Goal: Information Seeking & Learning: Compare options

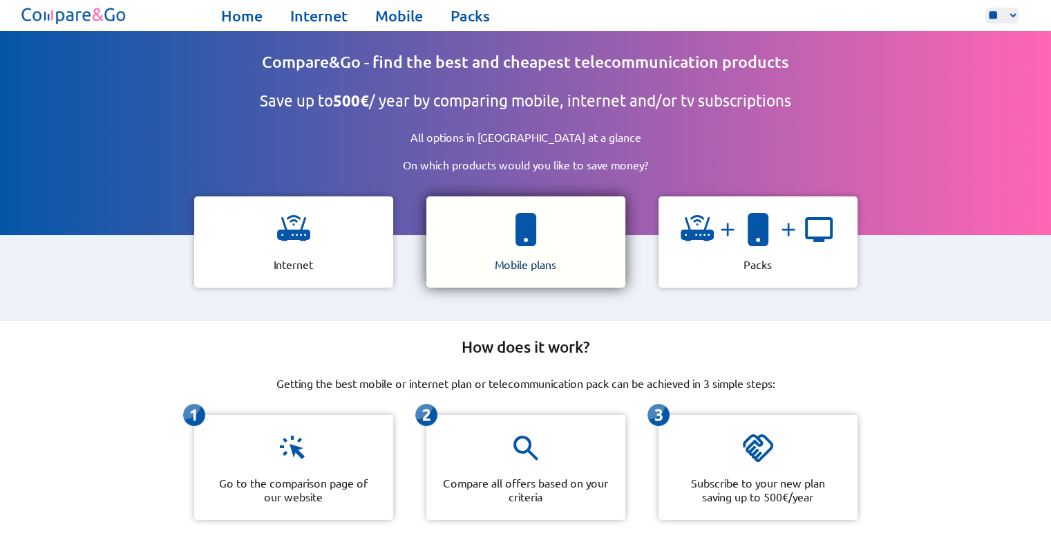
click at [579, 232] on div "Mobile plans" at bounding box center [526, 241] width 199 height 91
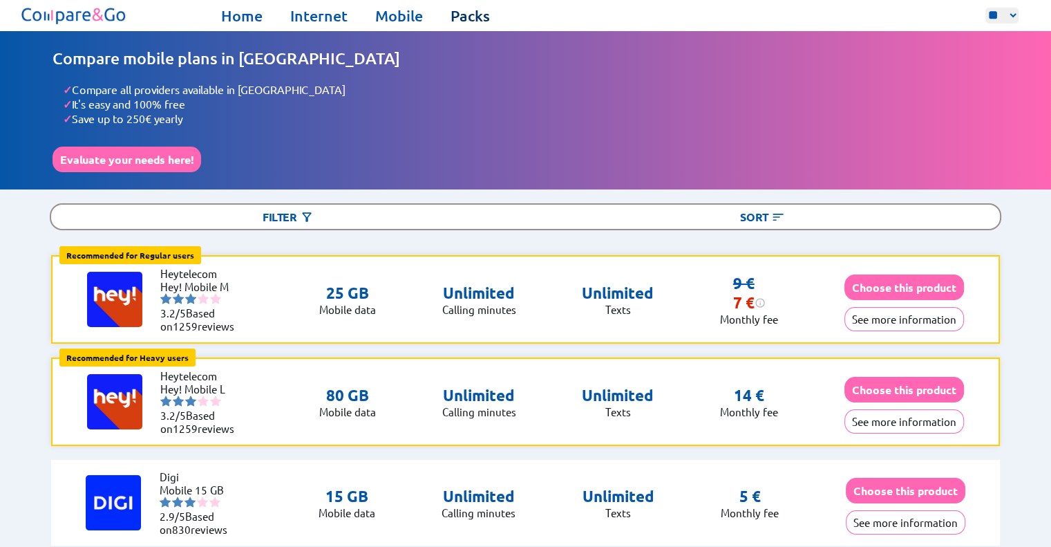
click at [471, 10] on link "Packs" at bounding box center [470, 15] width 39 height 19
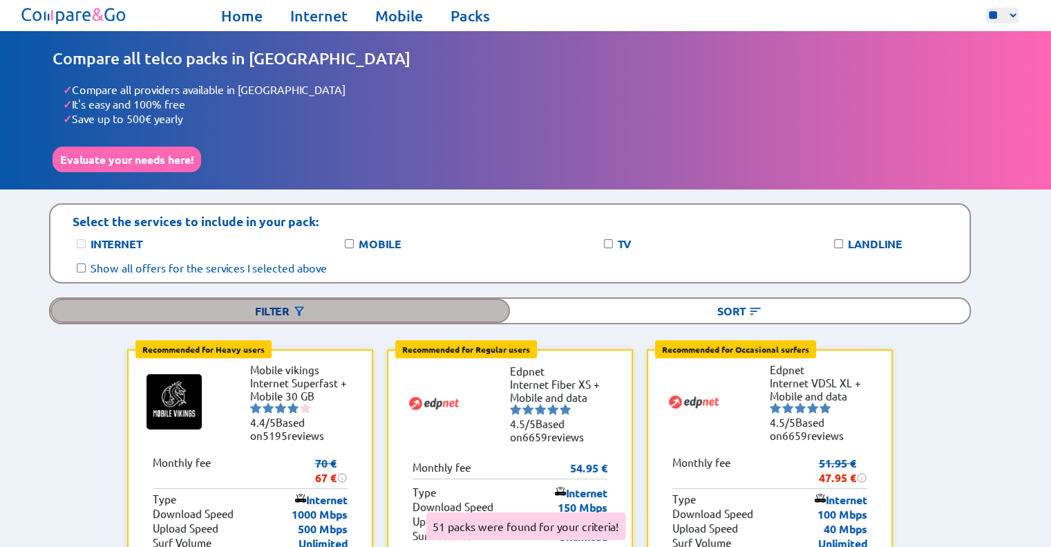
click at [268, 299] on div "Filter" at bounding box center [280, 311] width 460 height 24
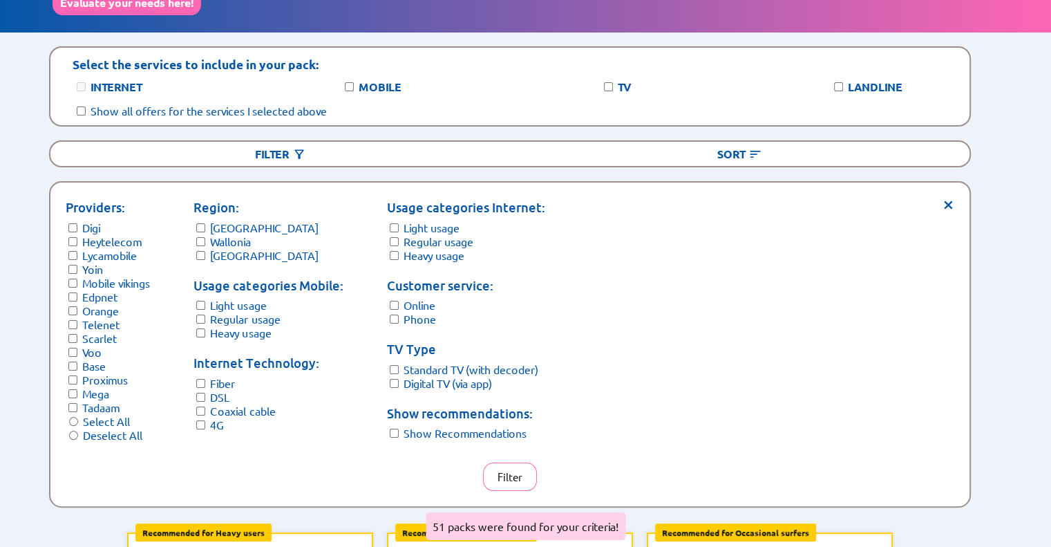
scroll to position [158, 0]
click at [133, 428] on label "Deselect All" at bounding box center [112, 434] width 59 height 14
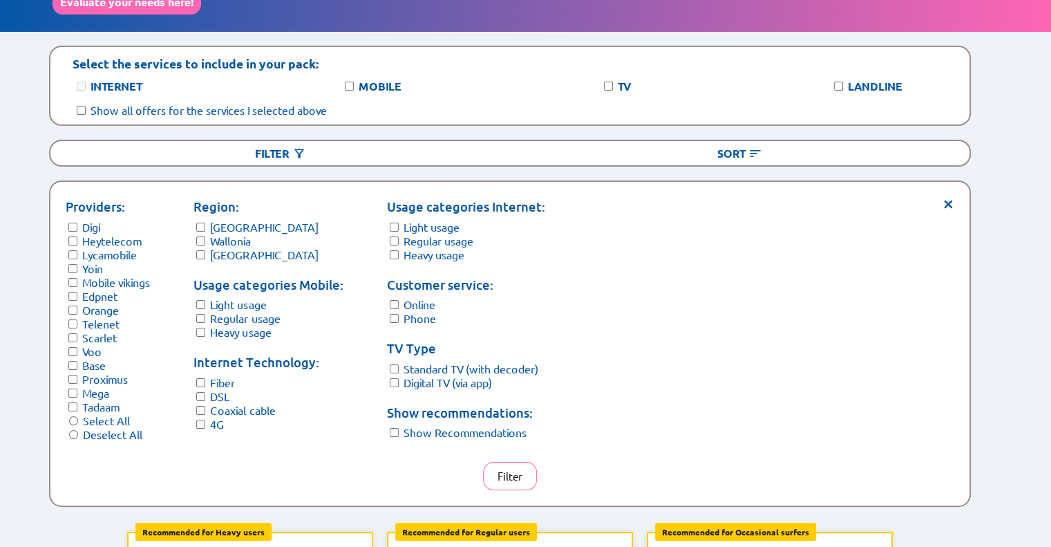
click at [94, 362] on label "Base" at bounding box center [94, 365] width 24 height 14
click at [503, 465] on button "Filter" at bounding box center [510, 476] width 54 height 28
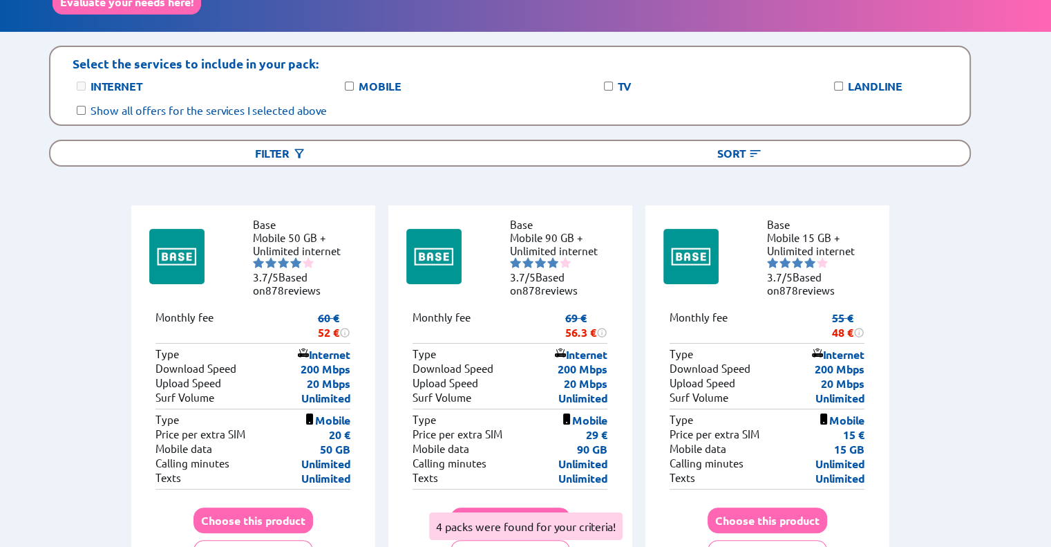
click at [223, 103] on label "Show all offers for the services I selected above" at bounding box center [209, 110] width 236 height 14
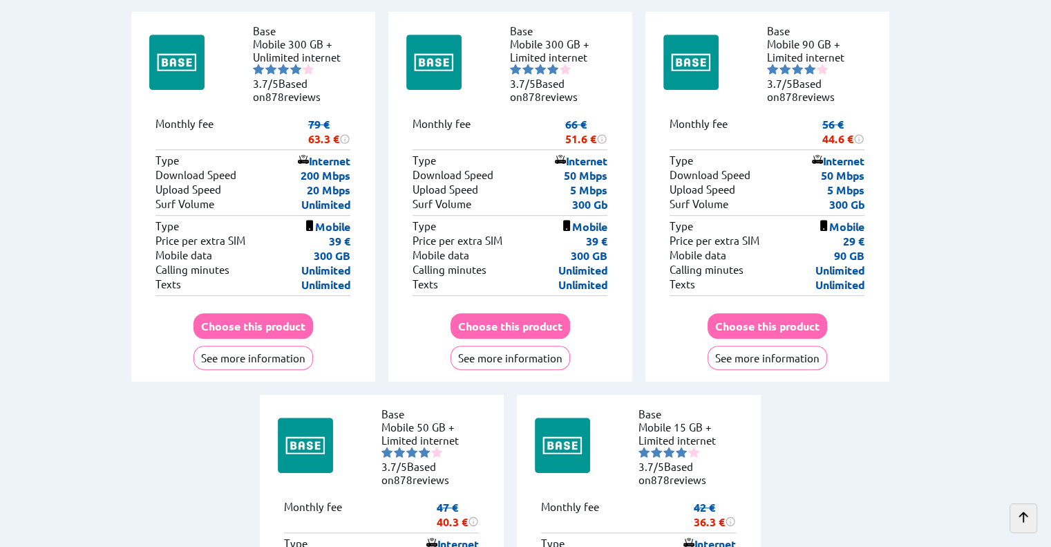
scroll to position [736, 0]
